Goal: Complete application form: Complete application form

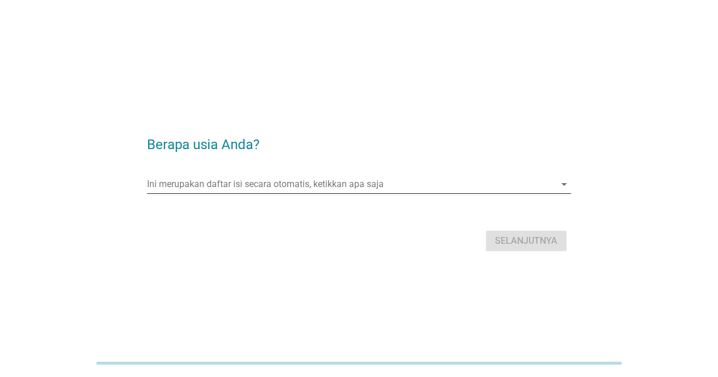
click at [353, 185] on input "Ini merupakan daftar isi secara otomatis, ketikkan apa saja" at bounding box center [351, 184] width 408 height 18
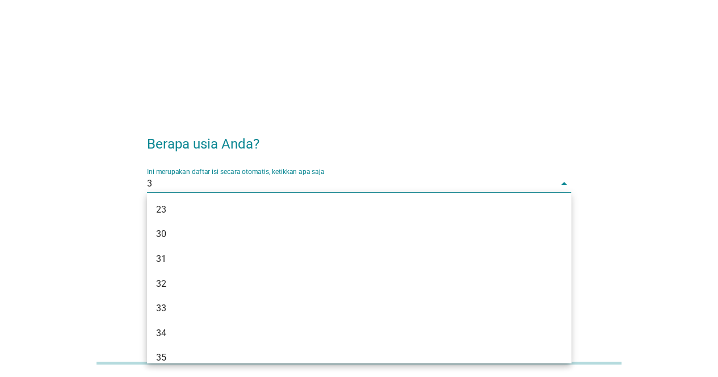
type input "35"
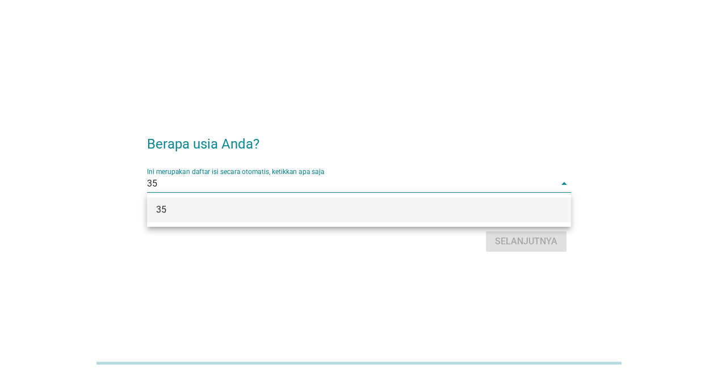
click at [383, 209] on div "35" at bounding box center [342, 210] width 372 height 14
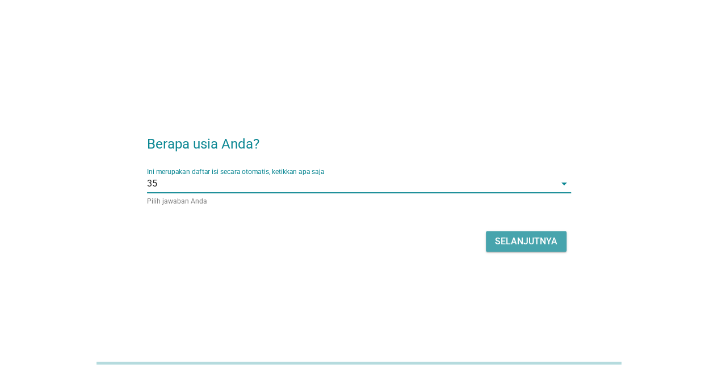
click at [505, 243] on div "Selanjutnya" at bounding box center [526, 242] width 62 height 14
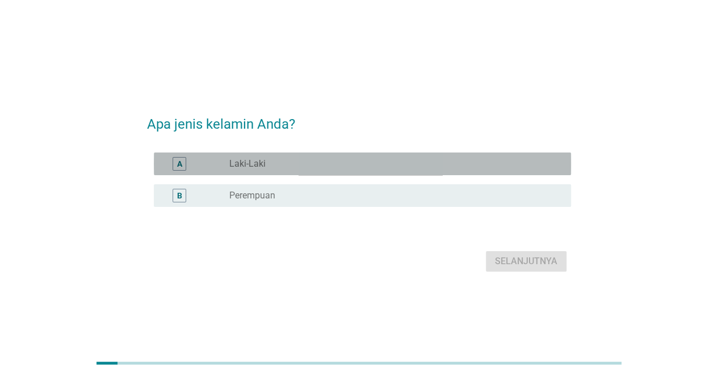
click at [285, 161] on div "radio_button_unchecked Laki-Laki" at bounding box center [390, 163] width 323 height 11
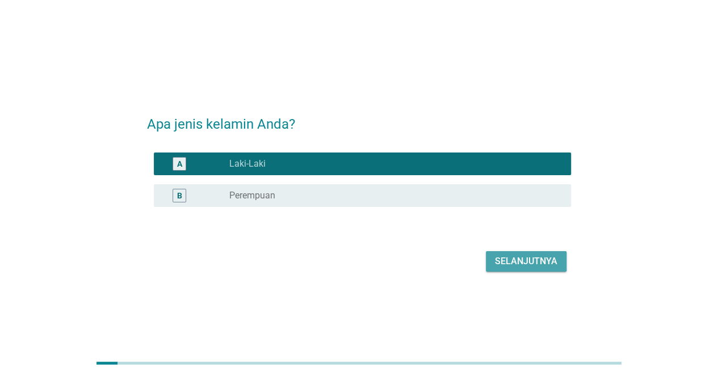
click at [541, 260] on div "Selanjutnya" at bounding box center [526, 262] width 62 height 14
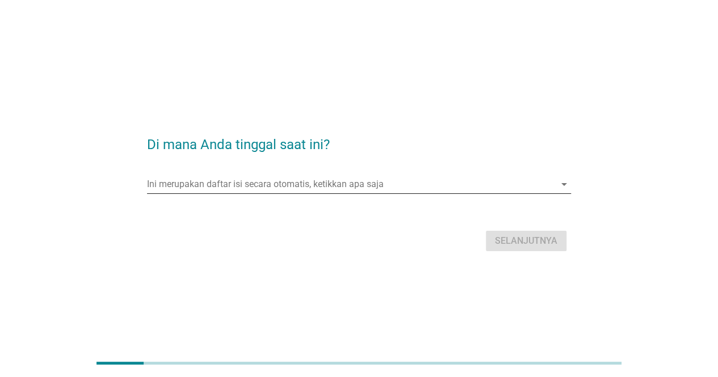
click at [297, 188] on input "Ini merupakan daftar isi secara otomatis, ketikkan apa saja" at bounding box center [351, 184] width 408 height 18
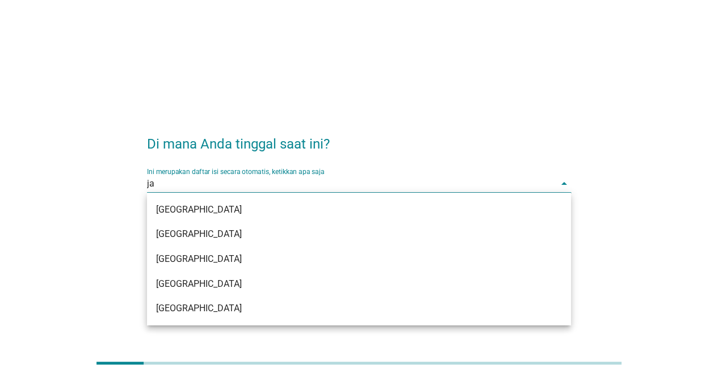
type input "jak"
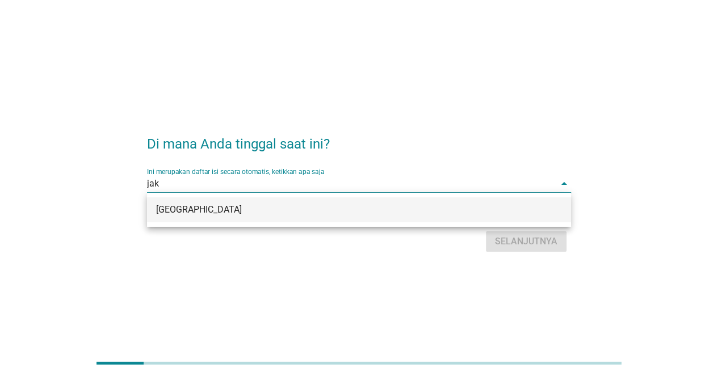
click at [273, 209] on div "[GEOGRAPHIC_DATA]" at bounding box center [342, 210] width 372 height 14
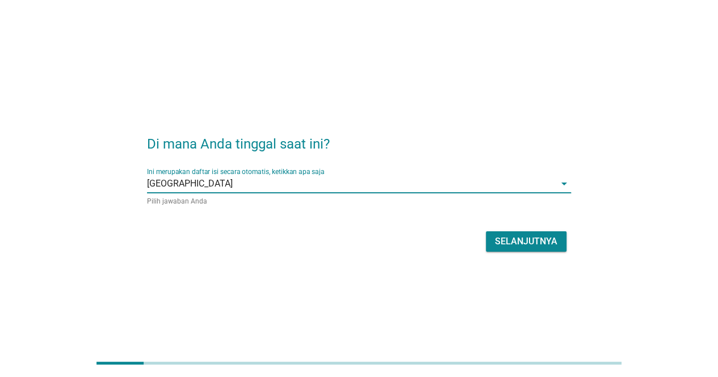
click at [543, 241] on div "Selanjutnya" at bounding box center [526, 242] width 62 height 14
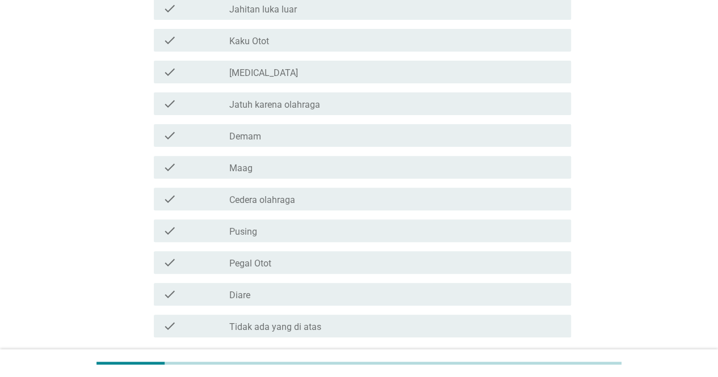
scroll to position [117, 0]
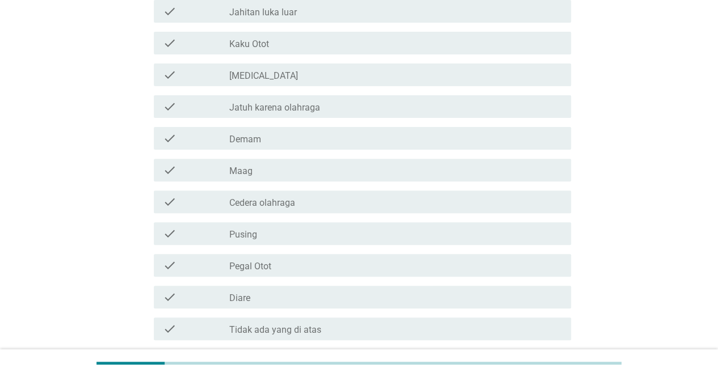
click at [180, 297] on div "check" at bounding box center [196, 297] width 66 height 14
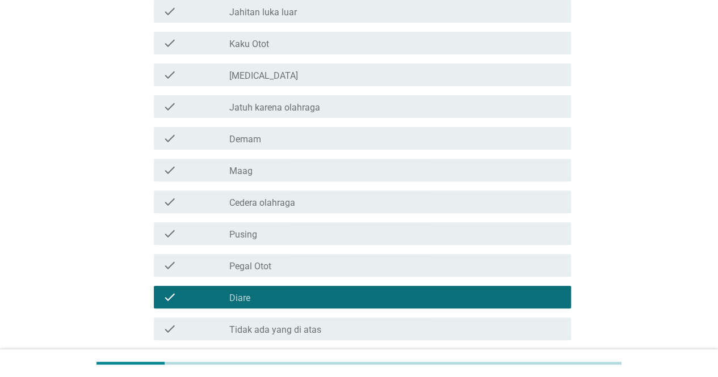
click at [184, 278] on div "check check_box_outline_blank Pegal Otot" at bounding box center [359, 266] width 424 height 32
click at [186, 270] on div "check" at bounding box center [196, 266] width 66 height 14
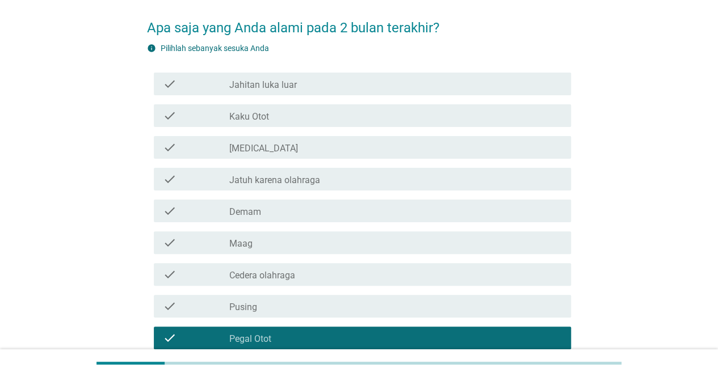
scroll to position [44, 0]
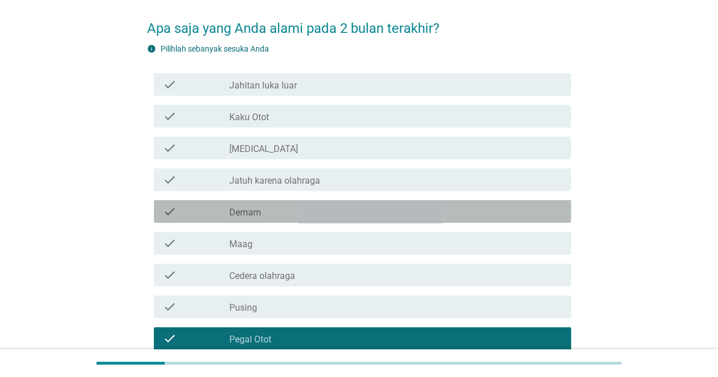
click at [227, 215] on div "check" at bounding box center [196, 212] width 66 height 14
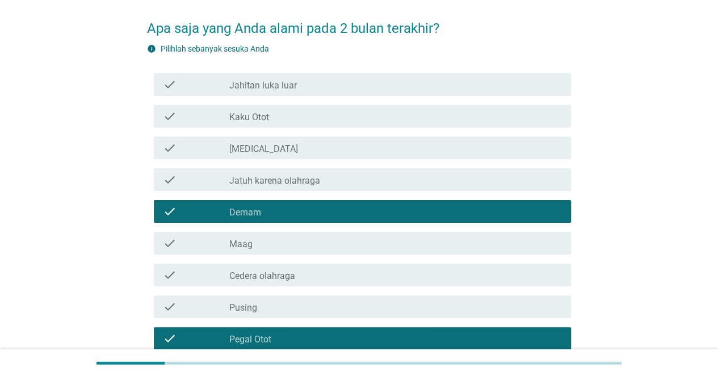
scroll to position [212, 0]
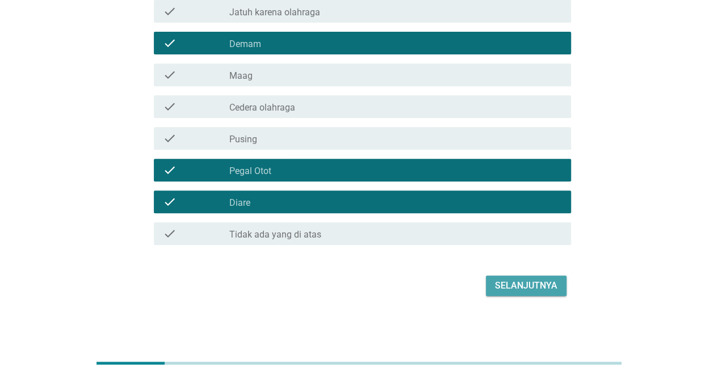
click at [545, 286] on div "Selanjutnya" at bounding box center [526, 286] width 62 height 14
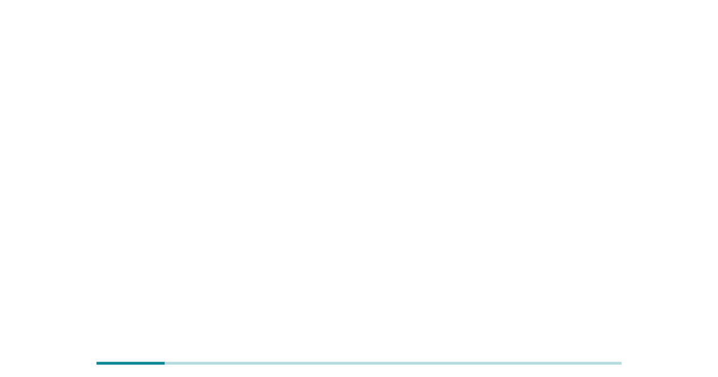
scroll to position [0, 0]
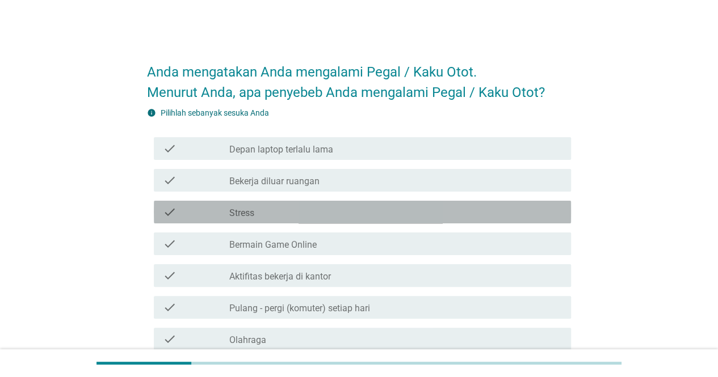
click at [210, 209] on div "check" at bounding box center [196, 212] width 66 height 14
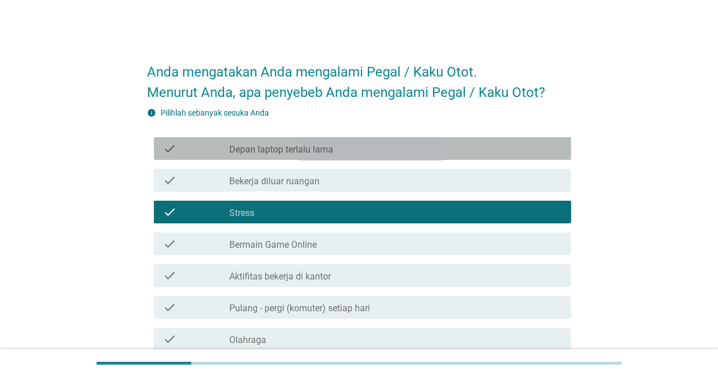
click at [233, 158] on div "check check_box_outline_blank Depan laptop terlalu lama" at bounding box center [362, 148] width 417 height 23
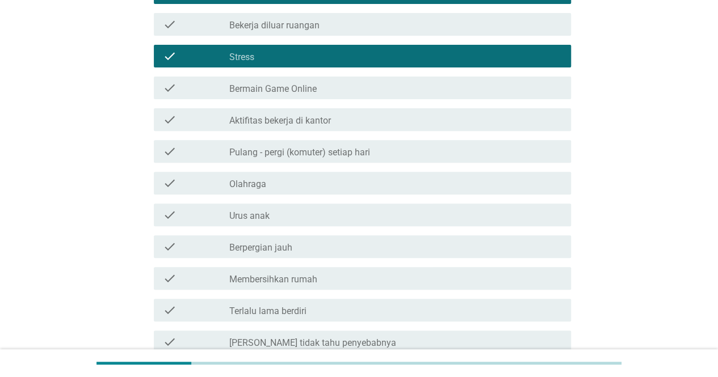
scroll to position [296, 0]
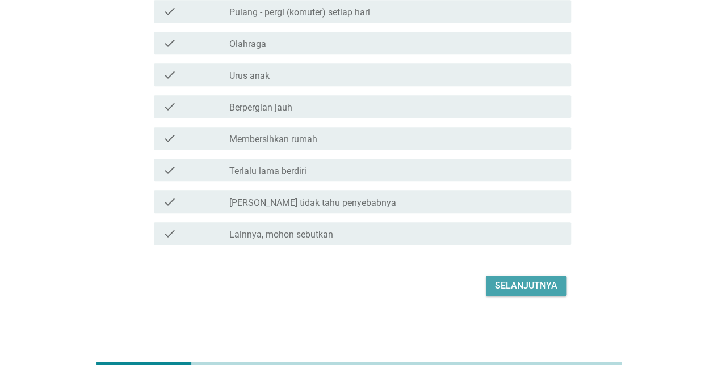
click at [505, 288] on div "Selanjutnya" at bounding box center [526, 286] width 62 height 14
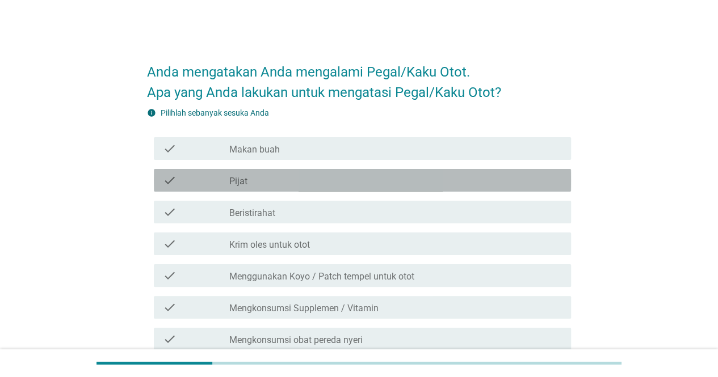
click at [261, 176] on div "check_box_outline_blank Pijat" at bounding box center [395, 181] width 332 height 14
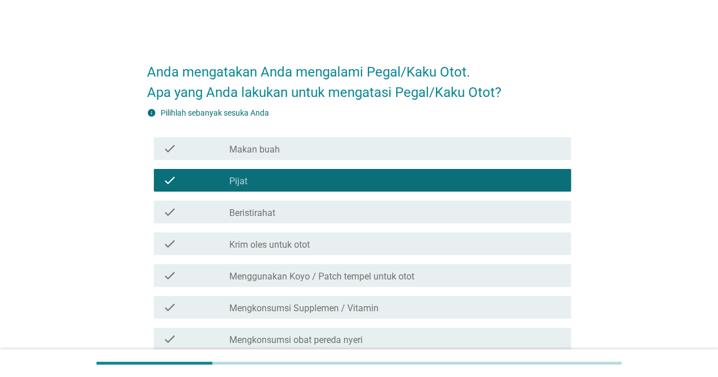
scroll to position [137, 0]
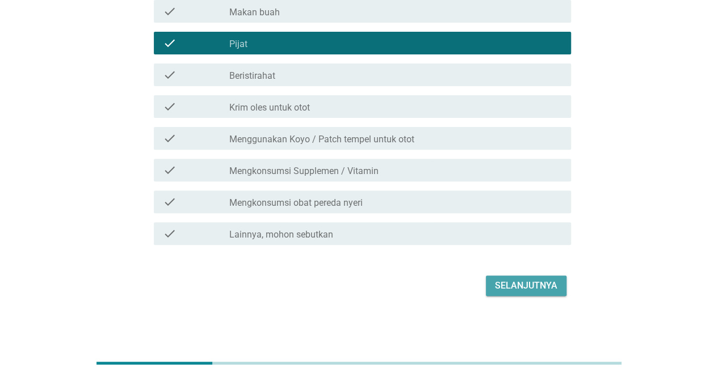
click at [534, 289] on div "Selanjutnya" at bounding box center [526, 286] width 62 height 14
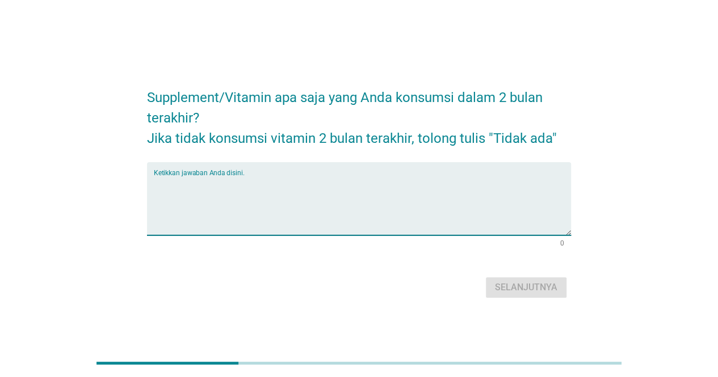
click at [296, 219] on textarea "Ketikkan jawaban Anda disini." at bounding box center [362, 206] width 417 height 60
type textarea "tidak ada"
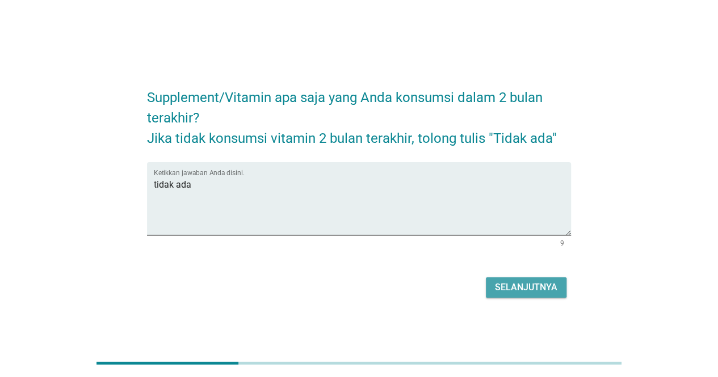
click at [495, 292] on div "Selanjutnya" at bounding box center [526, 288] width 62 height 14
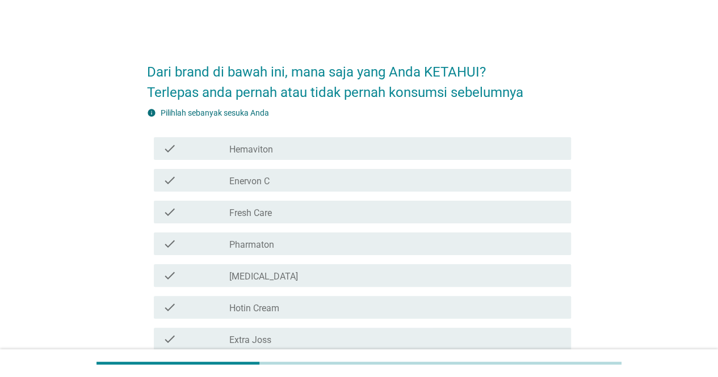
click at [243, 145] on label "Hemaviton" at bounding box center [251, 149] width 44 height 11
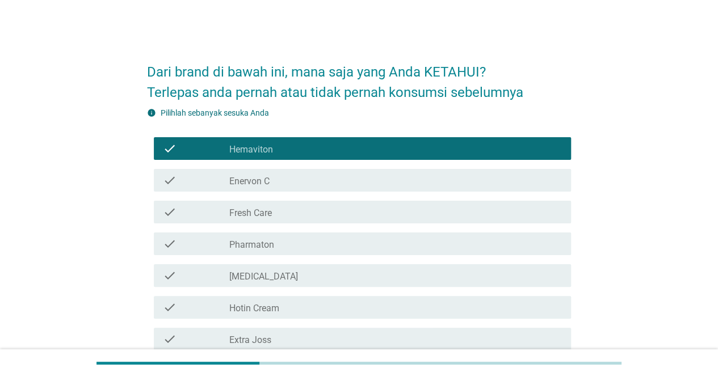
click at [261, 183] on label "Enervon C" at bounding box center [249, 181] width 40 height 11
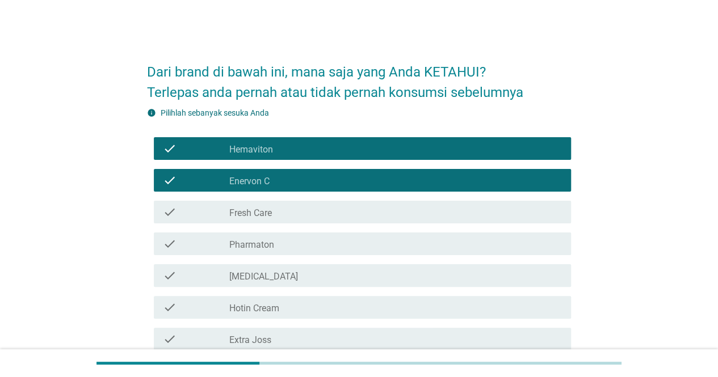
click at [259, 208] on label "Fresh Care" at bounding box center [250, 213] width 43 height 11
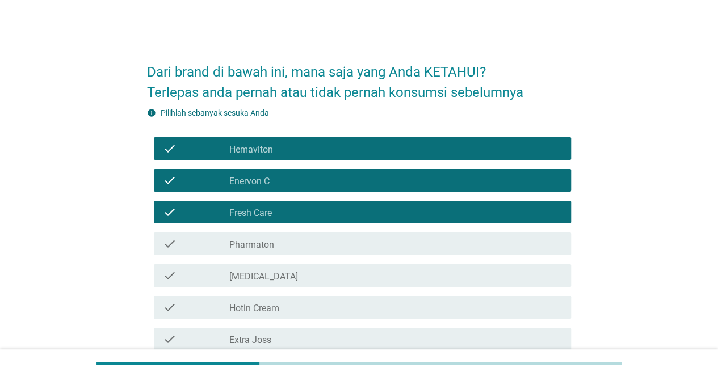
click at [264, 279] on label "[MEDICAL_DATA]" at bounding box center [263, 276] width 69 height 11
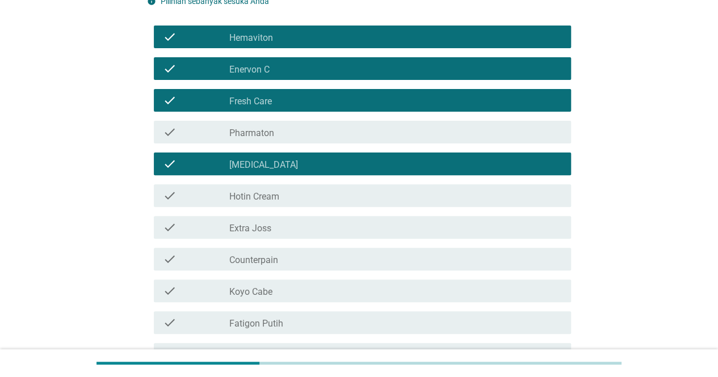
scroll to position [117, 0]
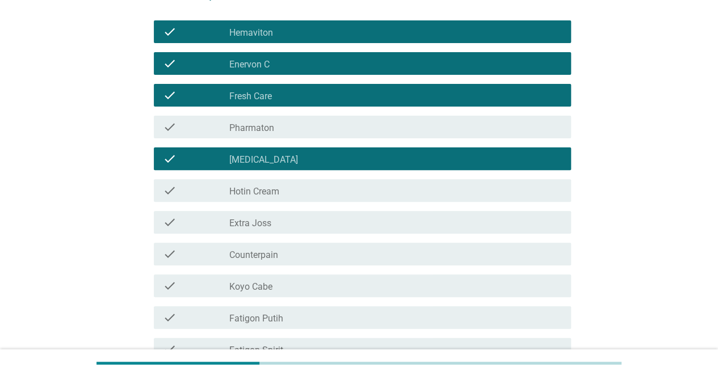
click at [270, 196] on label "Hotin Cream" at bounding box center [254, 191] width 50 height 11
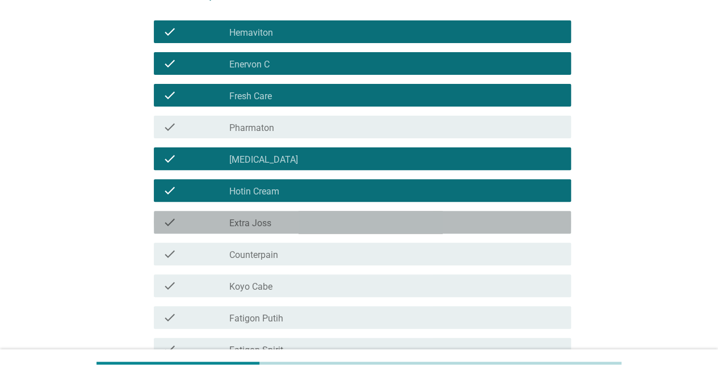
click at [264, 224] on label "Extra Joss" at bounding box center [250, 223] width 42 height 11
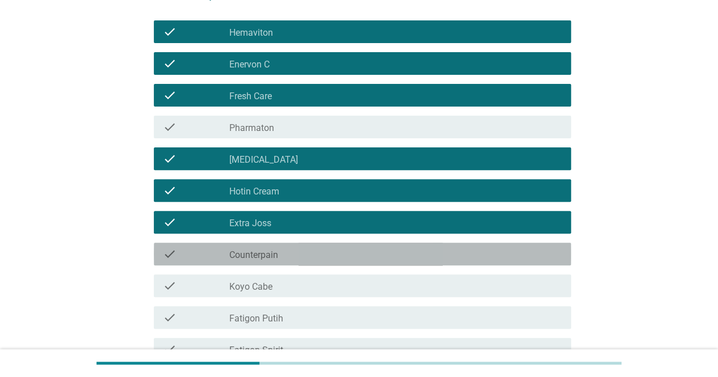
click at [262, 250] on label "Counterpain" at bounding box center [253, 255] width 49 height 11
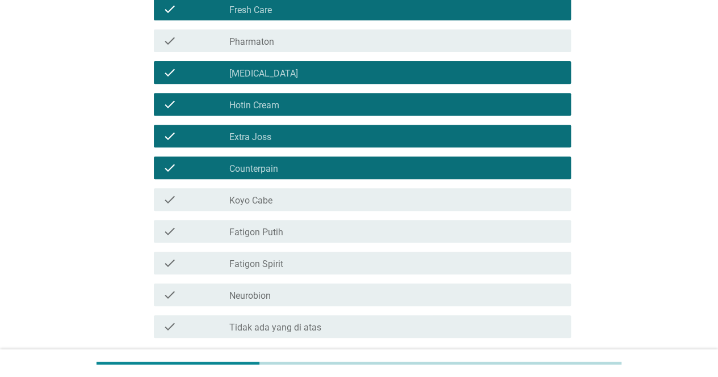
scroll to position [209, 0]
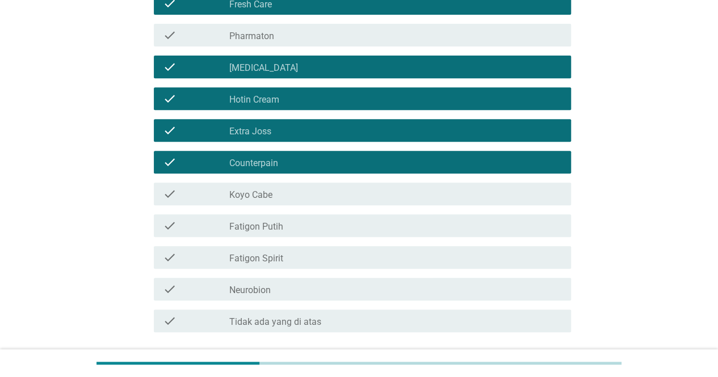
click at [261, 201] on div "check check_box_outline_blank Koyo Cabe" at bounding box center [362, 194] width 417 height 23
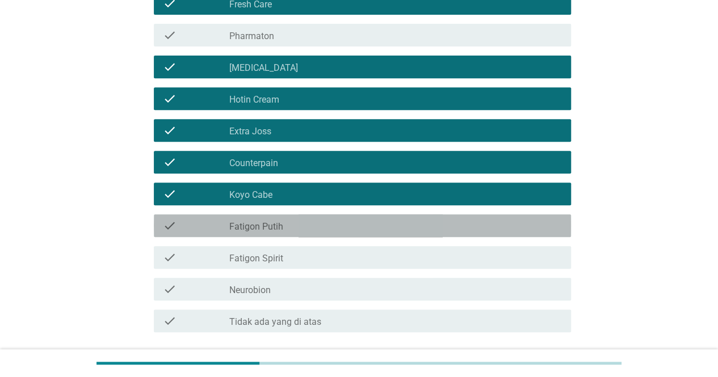
click at [259, 221] on label "Fatigon Putih" at bounding box center [256, 226] width 54 height 11
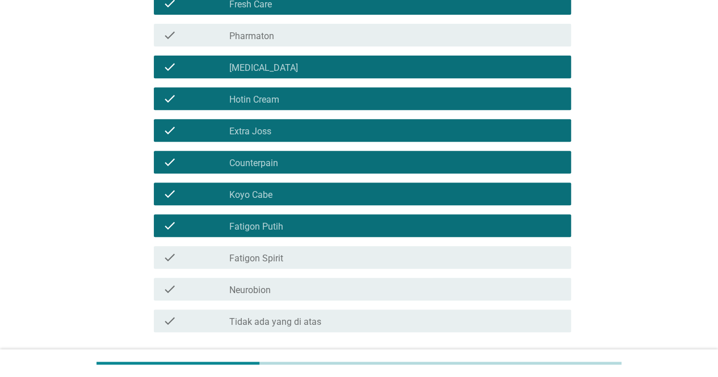
click at [257, 263] on label "Fatigon Spirit" at bounding box center [256, 258] width 54 height 11
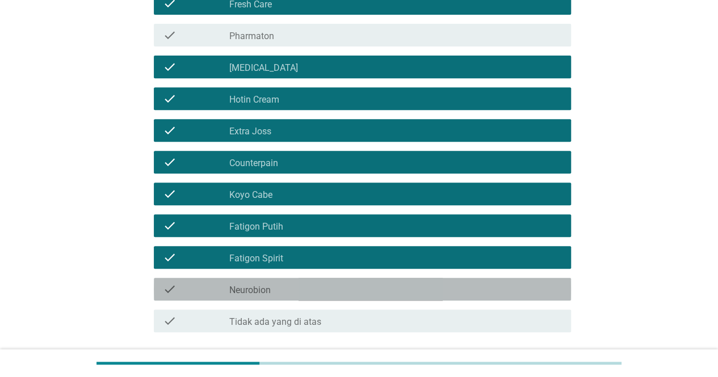
click at [256, 285] on label "Neurobion" at bounding box center [249, 290] width 41 height 11
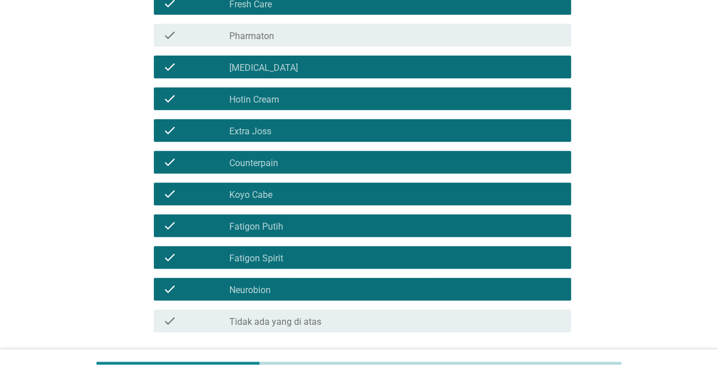
click at [295, 46] on div "check check_box_outline_blank Pharmaton" at bounding box center [362, 35] width 417 height 23
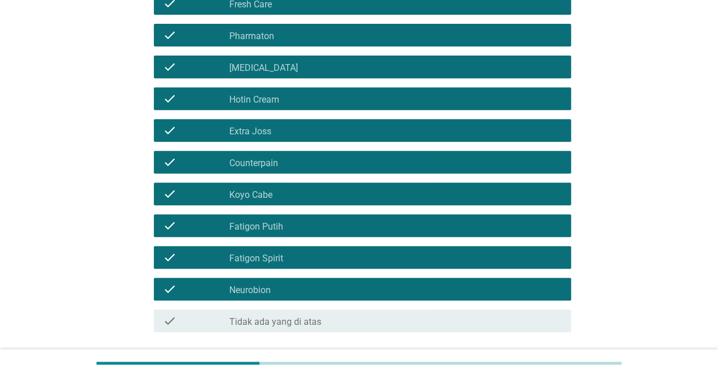
scroll to position [296, 0]
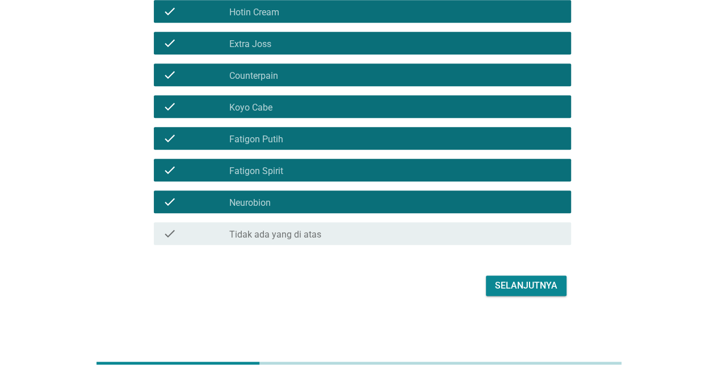
click at [550, 276] on button "Selanjutnya" at bounding box center [526, 286] width 81 height 20
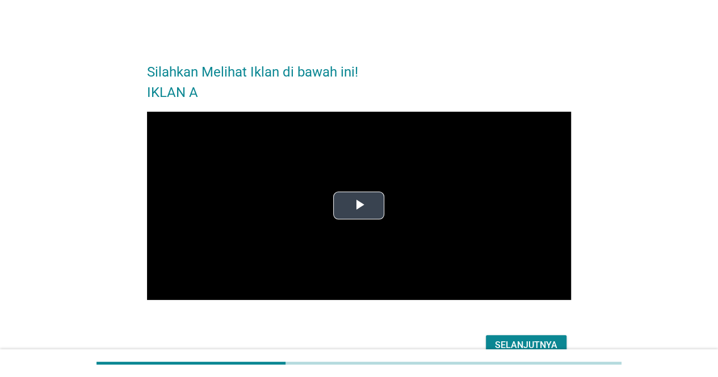
scroll to position [60, 0]
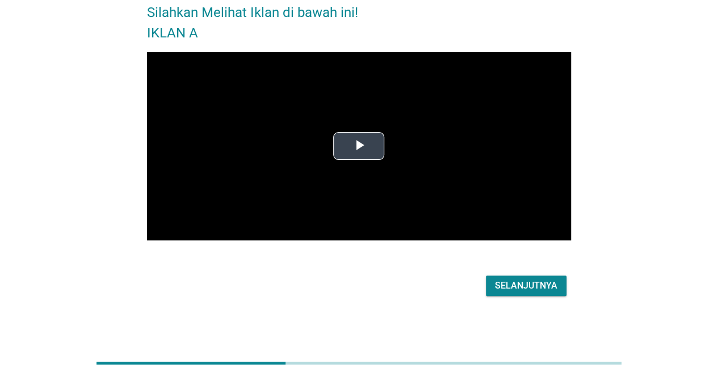
click at [358, 146] on span "Video Player" at bounding box center [358, 146] width 0 height 0
click at [530, 280] on div "Selanjutnya" at bounding box center [526, 286] width 62 height 14
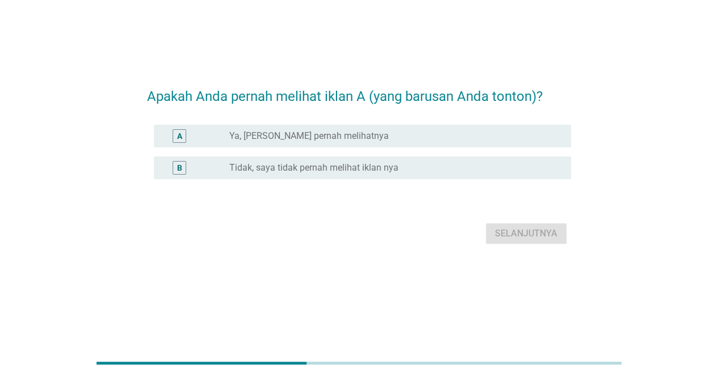
scroll to position [0, 0]
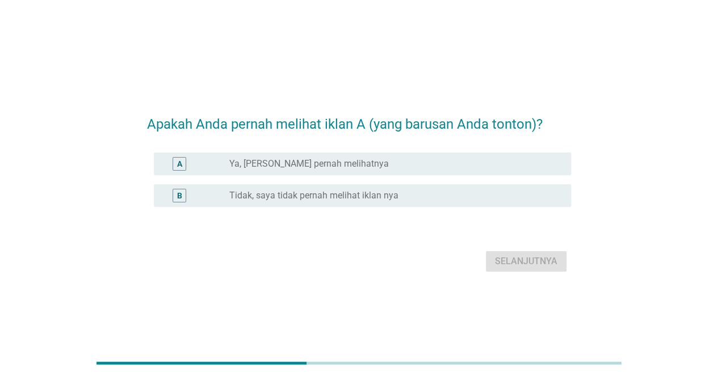
click at [269, 154] on div "A radio_button_unchecked Ya, [PERSON_NAME] pernah melihatnya" at bounding box center [362, 164] width 417 height 23
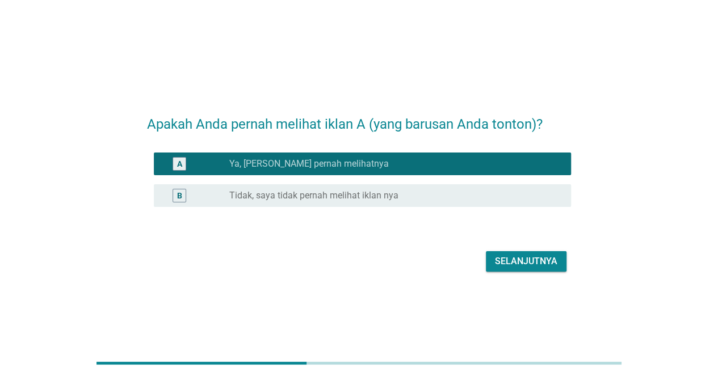
click at [550, 268] on div "Selanjutnya" at bounding box center [526, 262] width 62 height 14
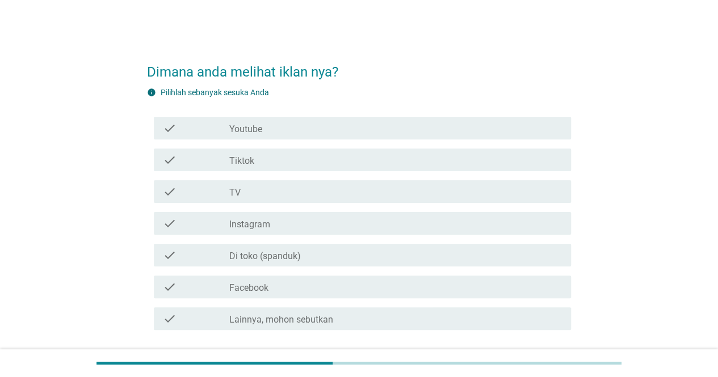
click at [210, 120] on div "check check_box_outline_blank Youtube" at bounding box center [362, 128] width 417 height 23
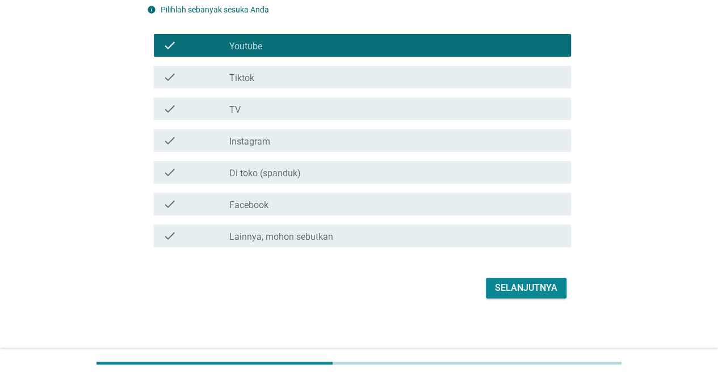
scroll to position [85, 0]
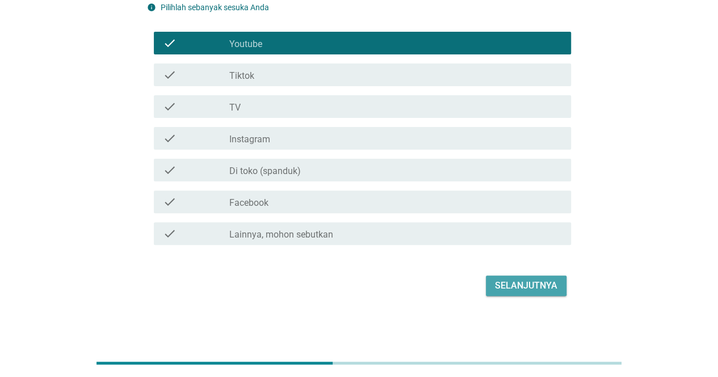
click at [517, 285] on div "Selanjutnya" at bounding box center [526, 286] width 62 height 14
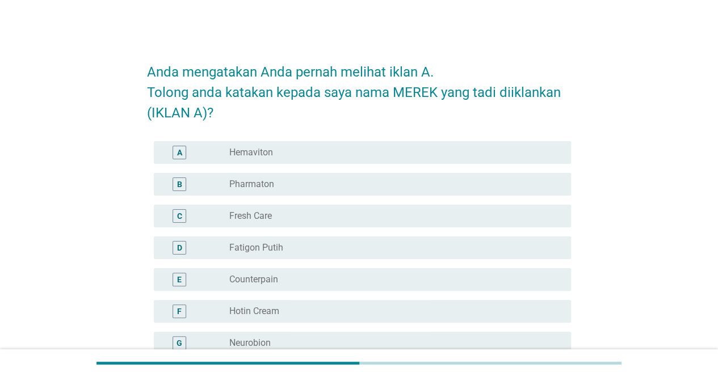
click at [248, 156] on label "Hemaviton" at bounding box center [251, 152] width 44 height 11
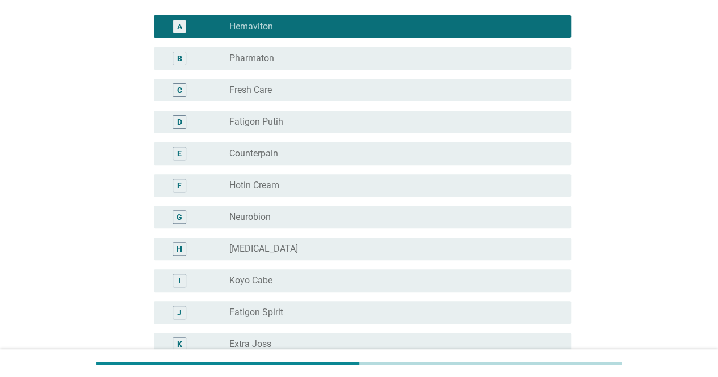
scroll to position [345, 0]
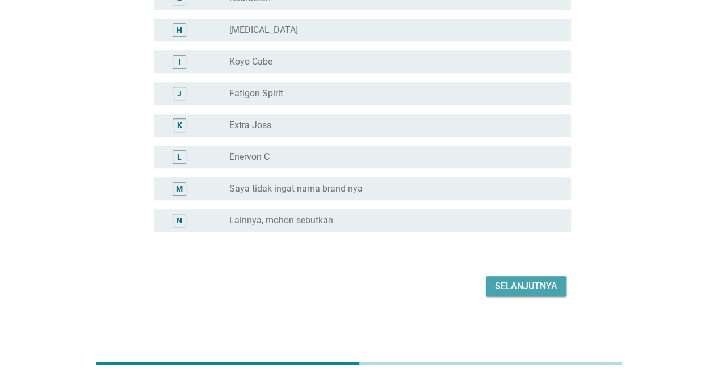
click at [512, 284] on div "Selanjutnya" at bounding box center [526, 287] width 62 height 14
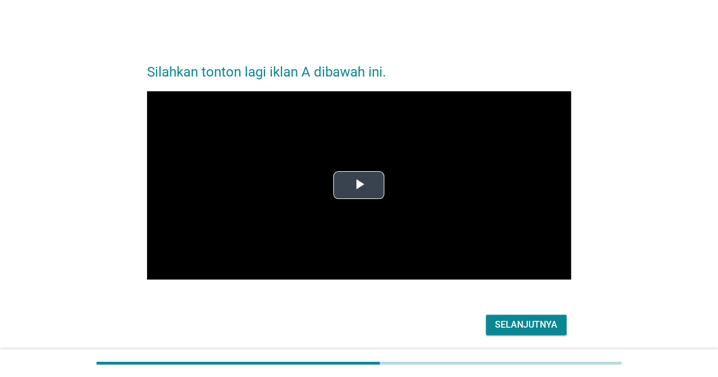
click at [358, 185] on span "Video Player" at bounding box center [358, 185] width 0 height 0
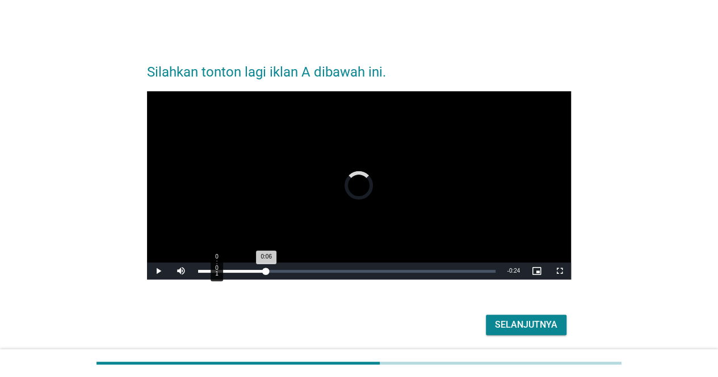
click at [216, 270] on div "0:06" at bounding box center [232, 271] width 68 height 3
click at [201, 268] on div "Loaded : 39.92% 0:00 0:14" at bounding box center [346, 271] width 309 height 17
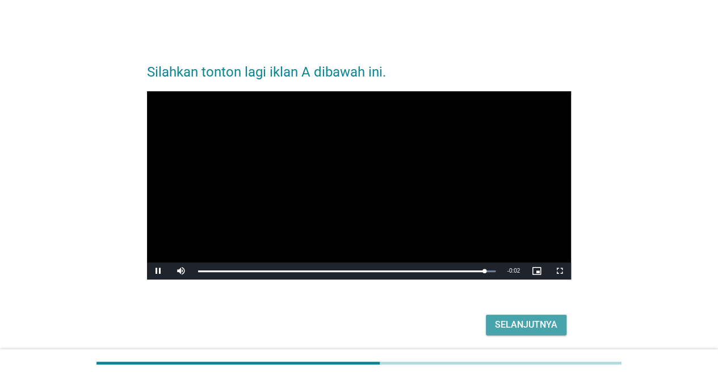
click at [511, 323] on div "Selanjutnya" at bounding box center [526, 325] width 62 height 14
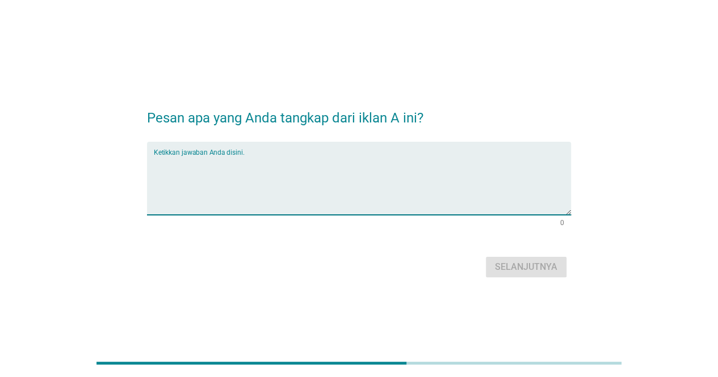
click at [345, 190] on textarea "Ketikkan jawaban Anda disini." at bounding box center [362, 185] width 417 height 60
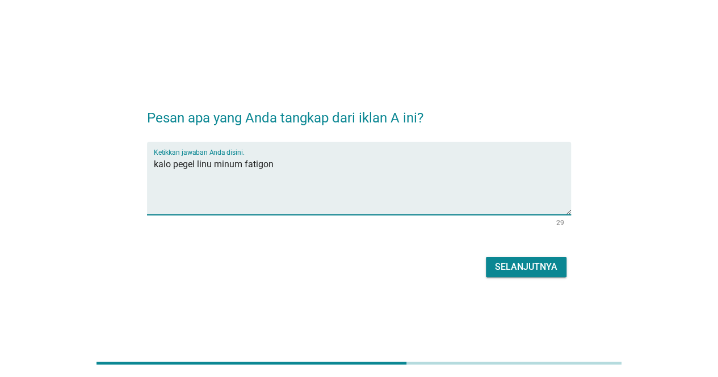
type textarea "kalo pegel linu minum fatigon"
click at [513, 271] on div "Selanjutnya" at bounding box center [526, 267] width 62 height 14
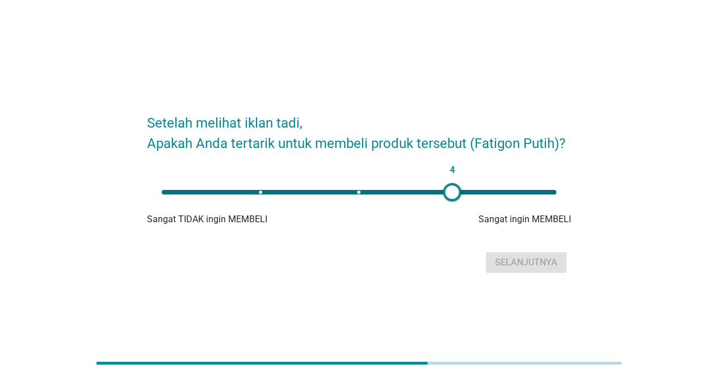
type input "3"
drag, startPoint x: 164, startPoint y: 196, endPoint x: 362, endPoint y: 213, distance: 199.3
click at [362, 213] on div "3 Sangat TIDAK ingin MEMBELI Sangat ingin MEMBELI" at bounding box center [359, 203] width 424 height 45
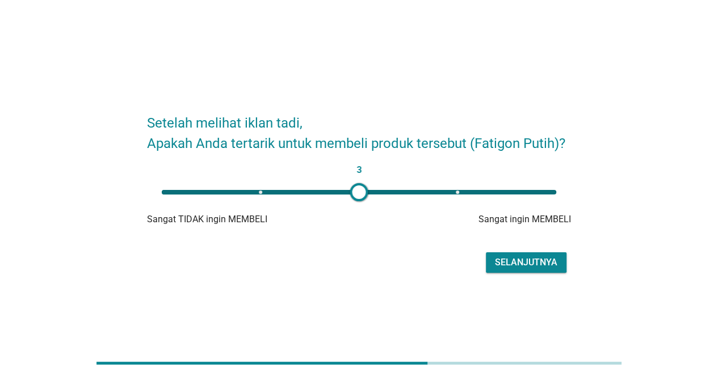
click at [543, 260] on div "Selanjutnya" at bounding box center [526, 263] width 62 height 14
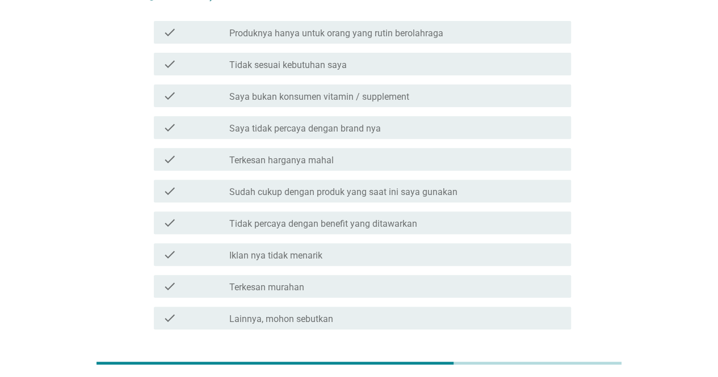
scroll to position [136, 0]
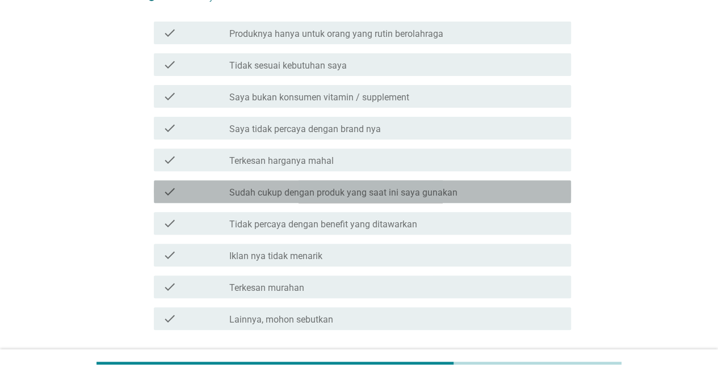
click at [303, 193] on label "Sudah cukup dengan produk yang saat ini saya gunakan" at bounding box center [343, 192] width 228 height 11
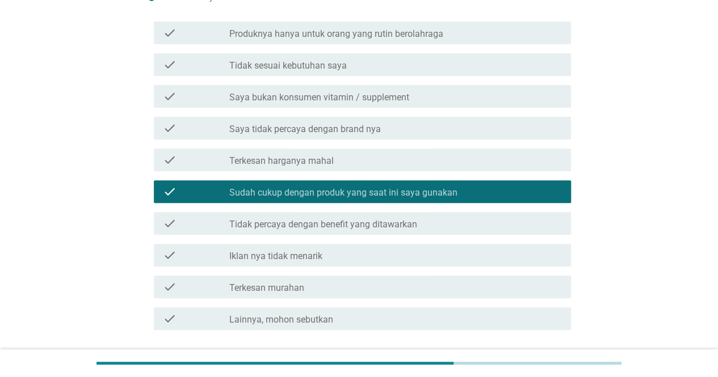
scroll to position [221, 0]
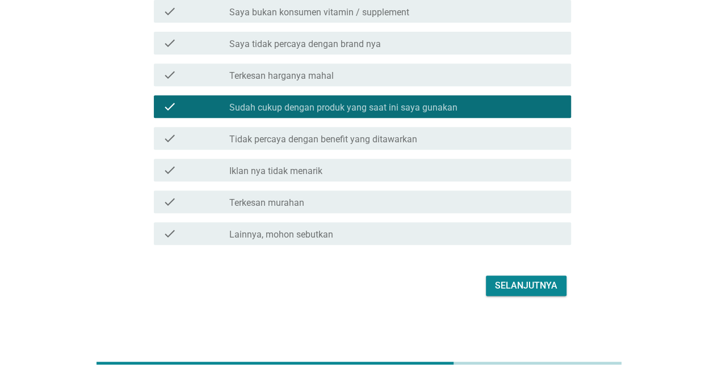
click at [514, 284] on div "Selanjutnya" at bounding box center [526, 286] width 62 height 14
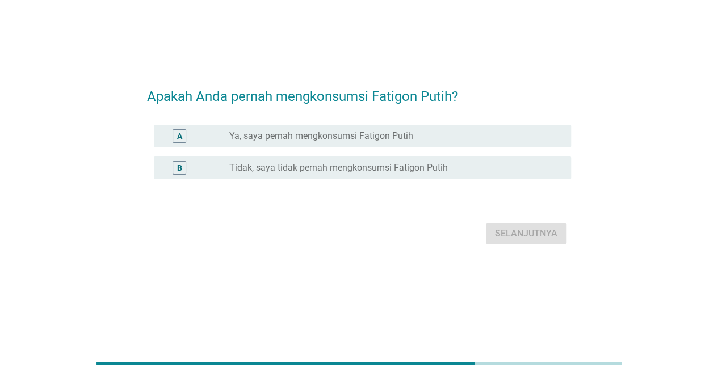
scroll to position [0, 0]
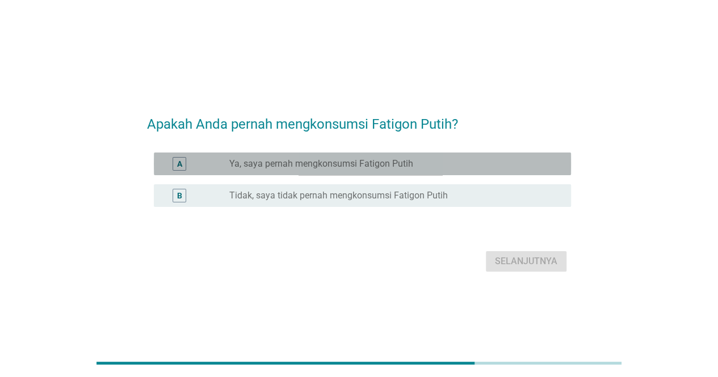
click at [286, 169] on label "Ya, saya pernah mengkonsumsi Fatigon Putih" at bounding box center [321, 163] width 184 height 11
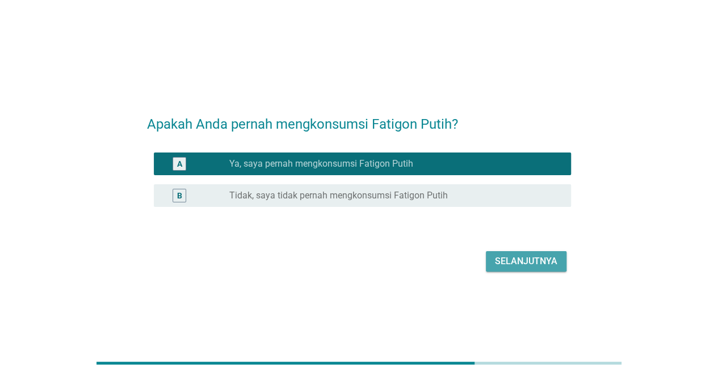
click at [498, 256] on div "Selanjutnya" at bounding box center [526, 262] width 62 height 14
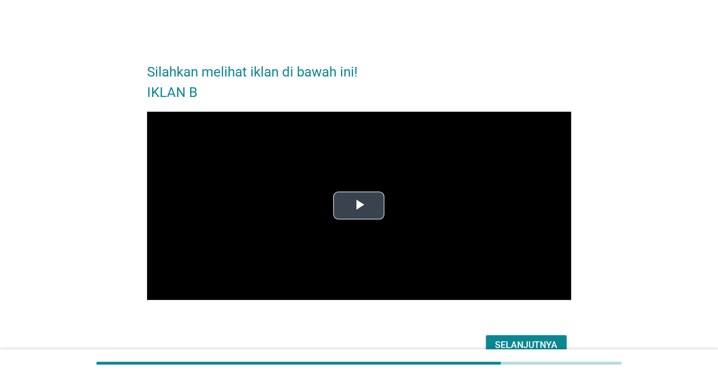
scroll to position [60, 0]
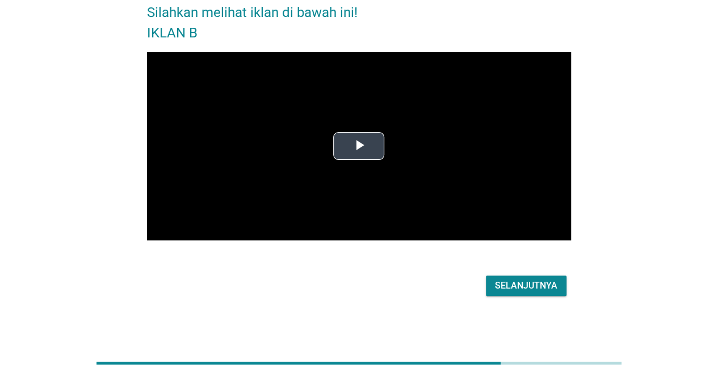
click at [358, 146] on span "Video Player" at bounding box center [358, 146] width 0 height 0
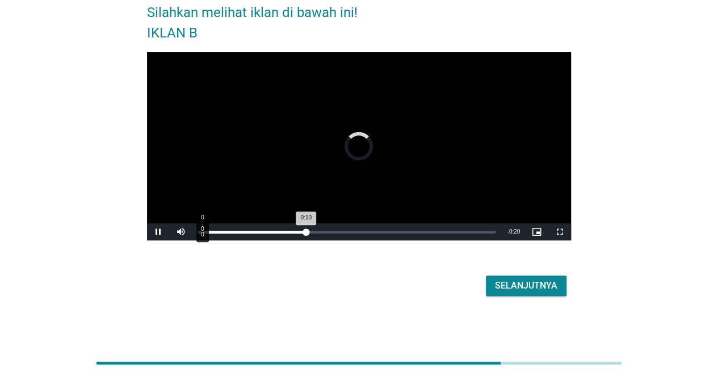
click at [202, 233] on div "Loaded : 0.00% 0:00 0:10" at bounding box center [347, 232] width 298 height 3
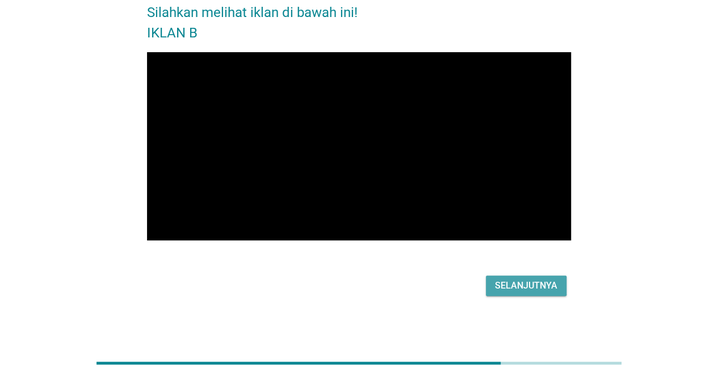
click at [530, 287] on div "Selanjutnya" at bounding box center [526, 286] width 62 height 14
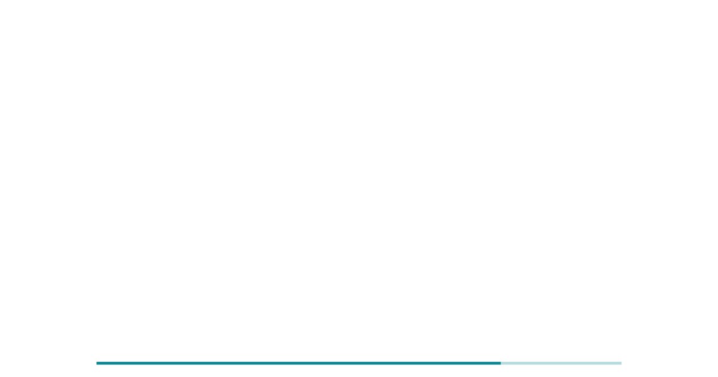
scroll to position [0, 0]
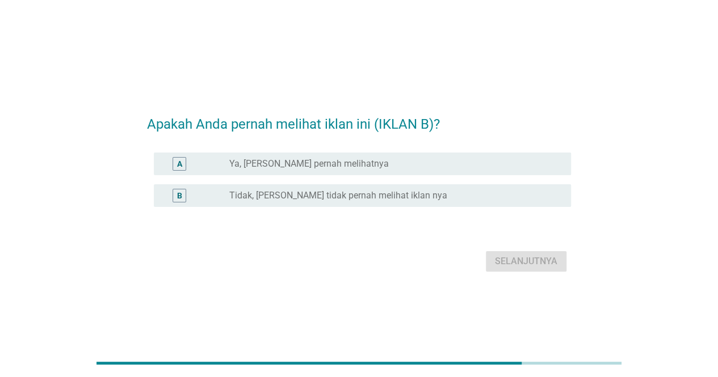
click at [288, 168] on label "Ya, [PERSON_NAME] pernah melihatnya" at bounding box center [308, 163] width 159 height 11
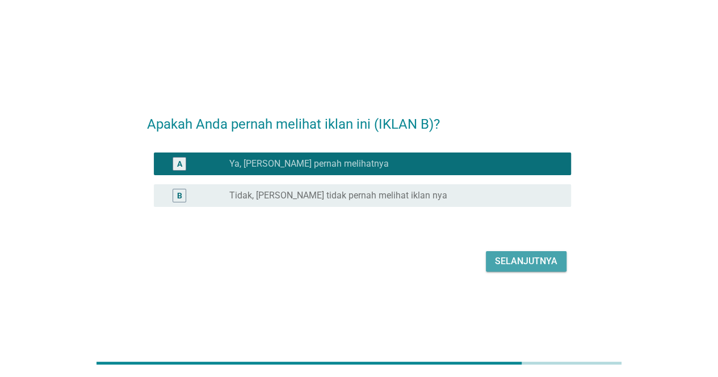
click at [520, 269] on button "Selanjutnya" at bounding box center [526, 261] width 81 height 20
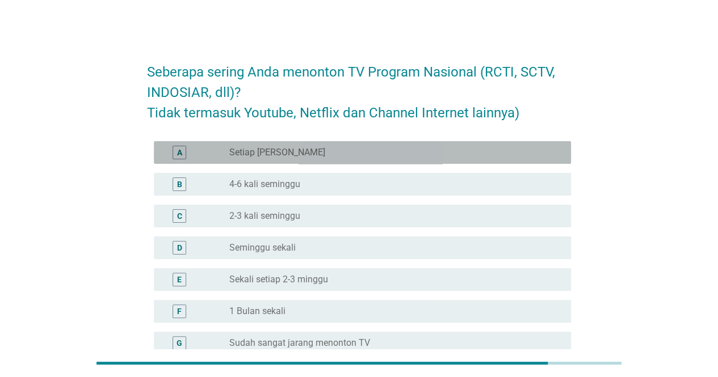
click at [298, 161] on div "A radio_button_unchecked Setiap Hari" at bounding box center [362, 152] width 417 height 23
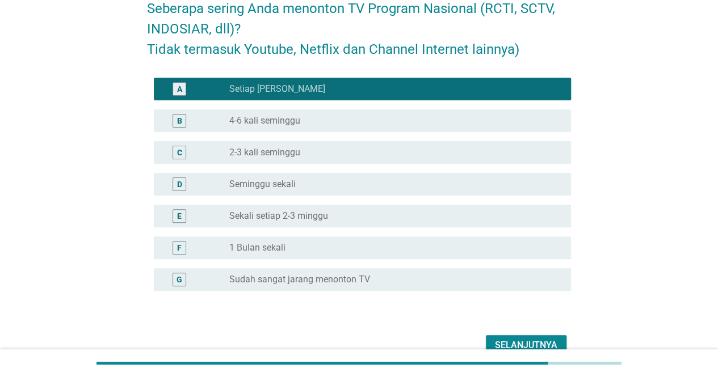
scroll to position [123, 0]
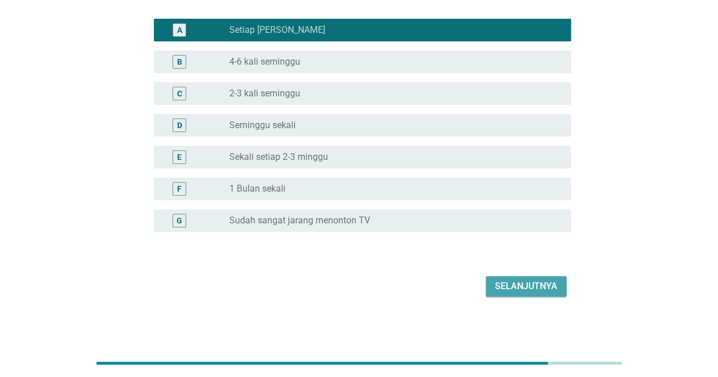
click at [522, 280] on div "Selanjutnya" at bounding box center [526, 287] width 62 height 14
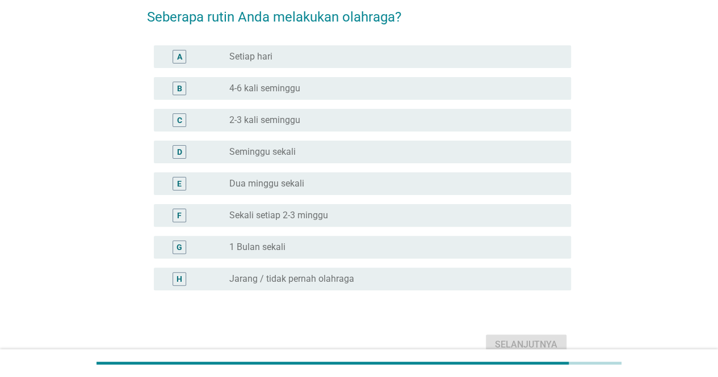
scroll to position [59, 0]
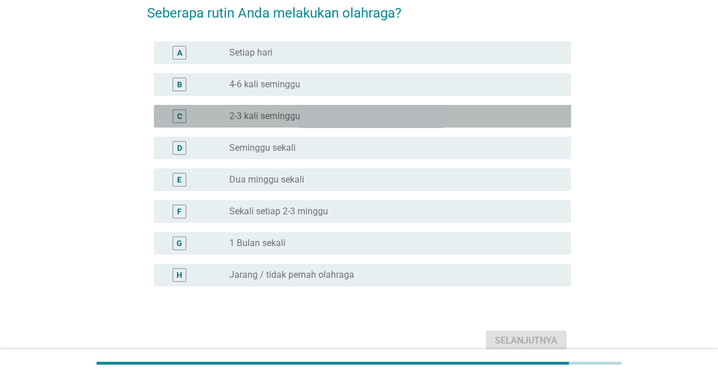
click at [264, 118] on label "2-3 kali seminggu" at bounding box center [264, 116] width 71 height 11
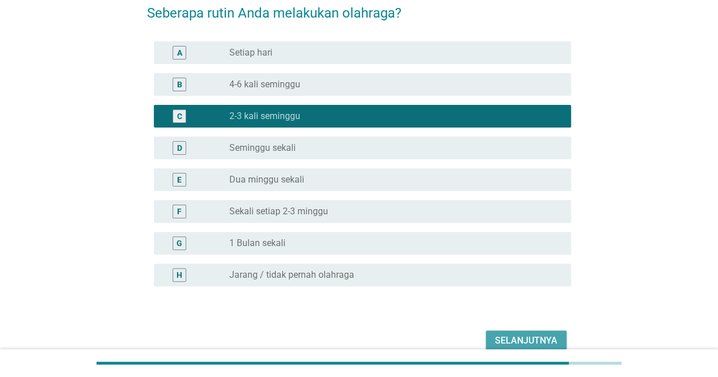
click at [543, 335] on div "Selanjutnya" at bounding box center [526, 341] width 62 height 14
